Goal: Communication & Community: Connect with others

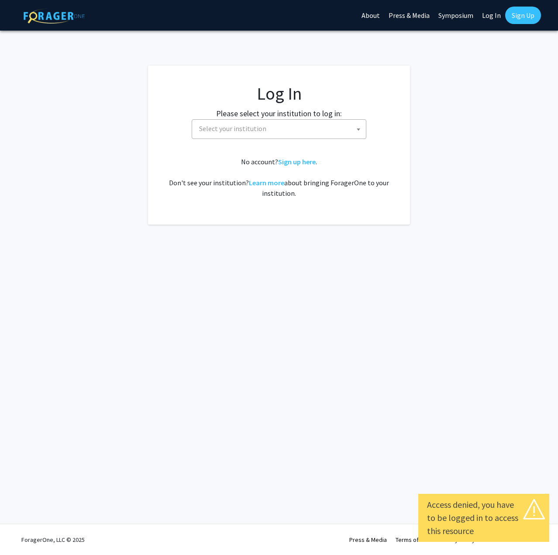
click at [295, 126] on span "Select your institution" at bounding box center [281, 129] width 170 height 18
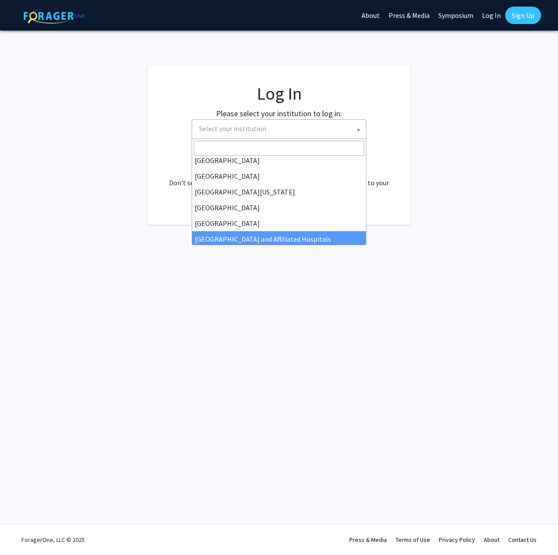
scroll to position [306, 0]
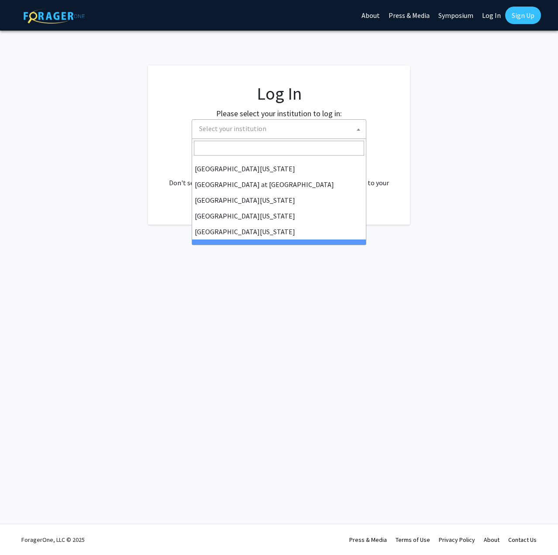
select select "21"
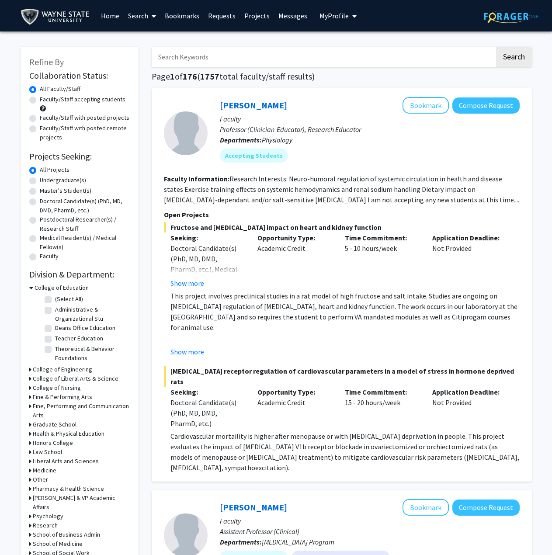
click at [283, 19] on link "Messages" at bounding box center [293, 15] width 38 height 31
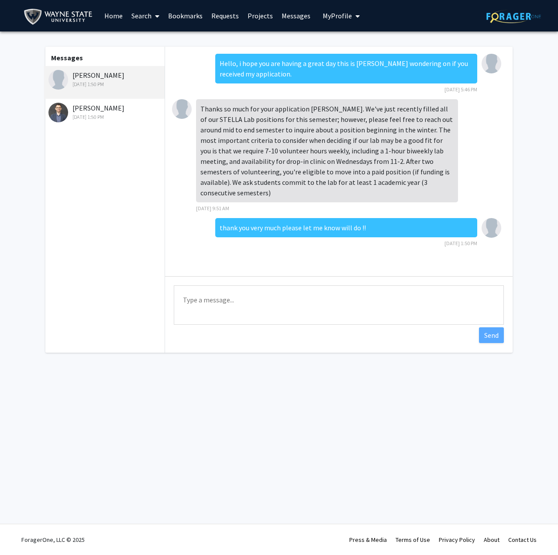
click at [104, 116] on div "Oct 1, 2025 1:50 PM" at bounding box center [106, 117] width 114 height 8
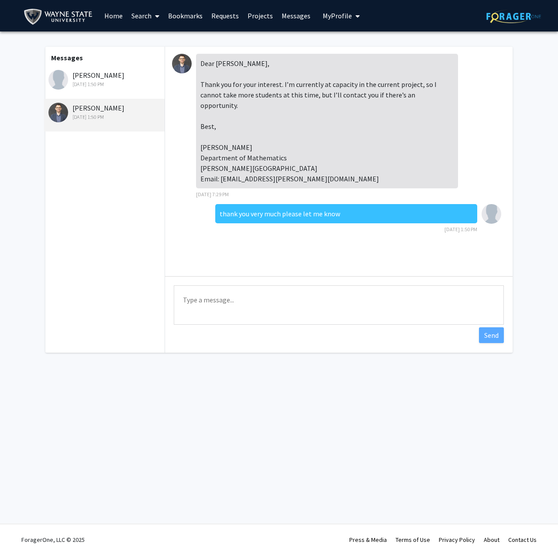
click at [112, 85] on div "Oct 1, 2025 1:50 PM" at bounding box center [106, 84] width 114 height 8
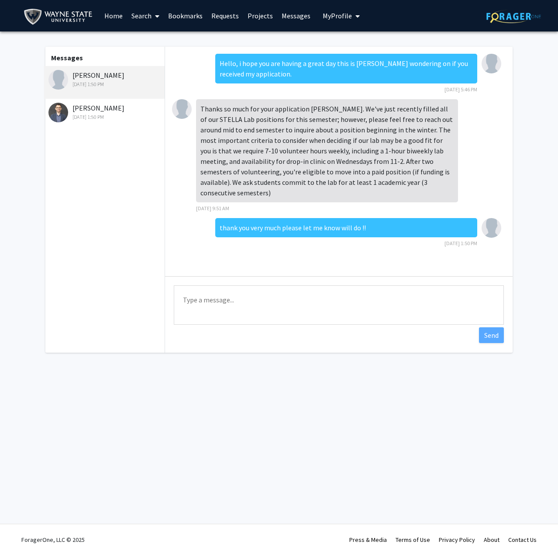
click at [97, 107] on div "Fernando Charro Oct 1, 2025 1:50 PM" at bounding box center [106, 112] width 114 height 18
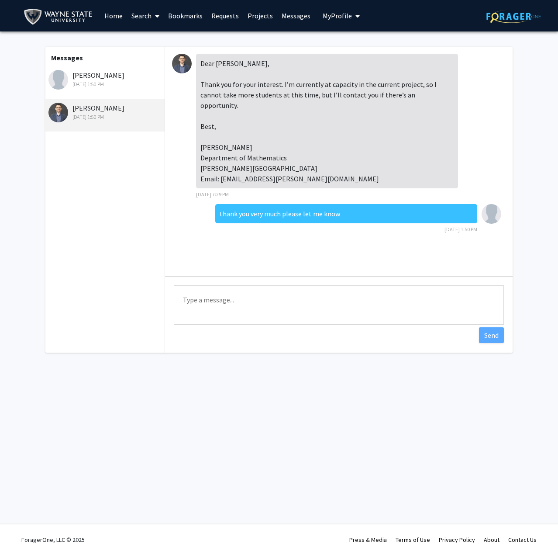
click at [105, 89] on div "Christine Kivlen Oct 1, 2025 1:50 PM" at bounding box center [104, 82] width 121 height 33
